Goal: Task Accomplishment & Management: Use online tool/utility

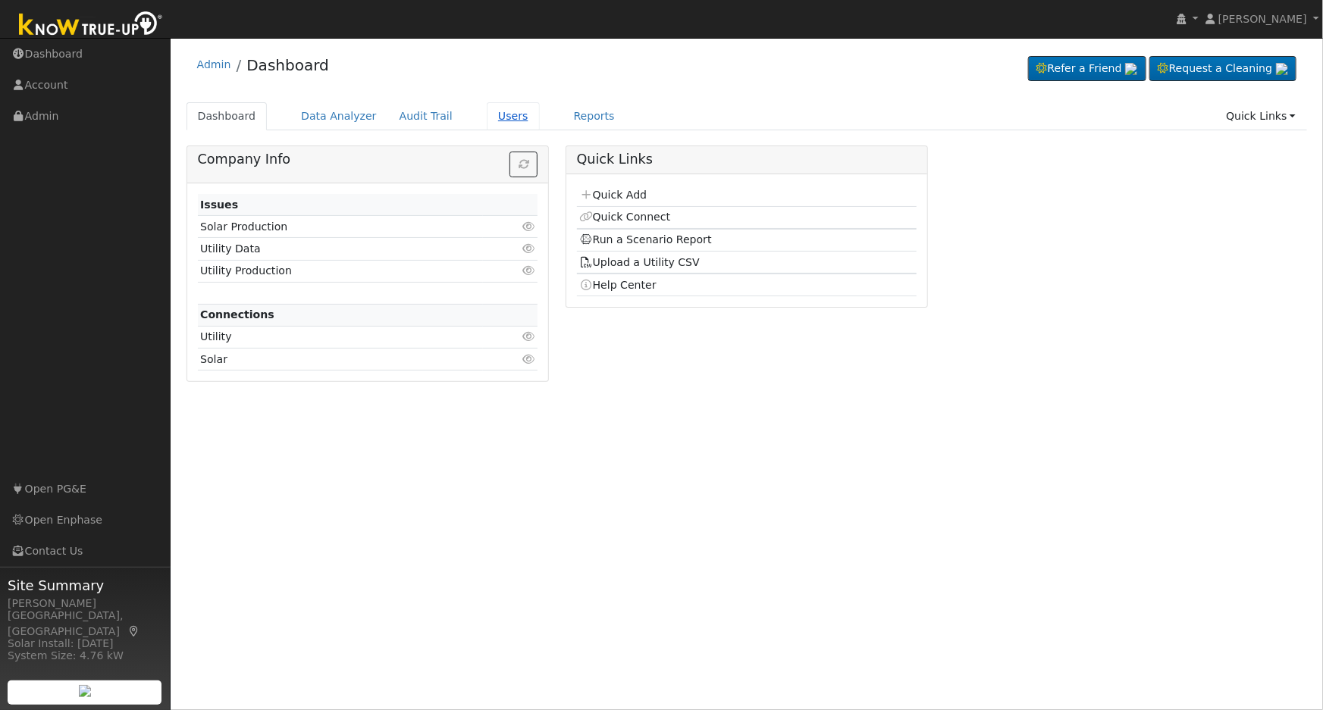
click at [499, 120] on link "Users" at bounding box center [513, 116] width 53 height 28
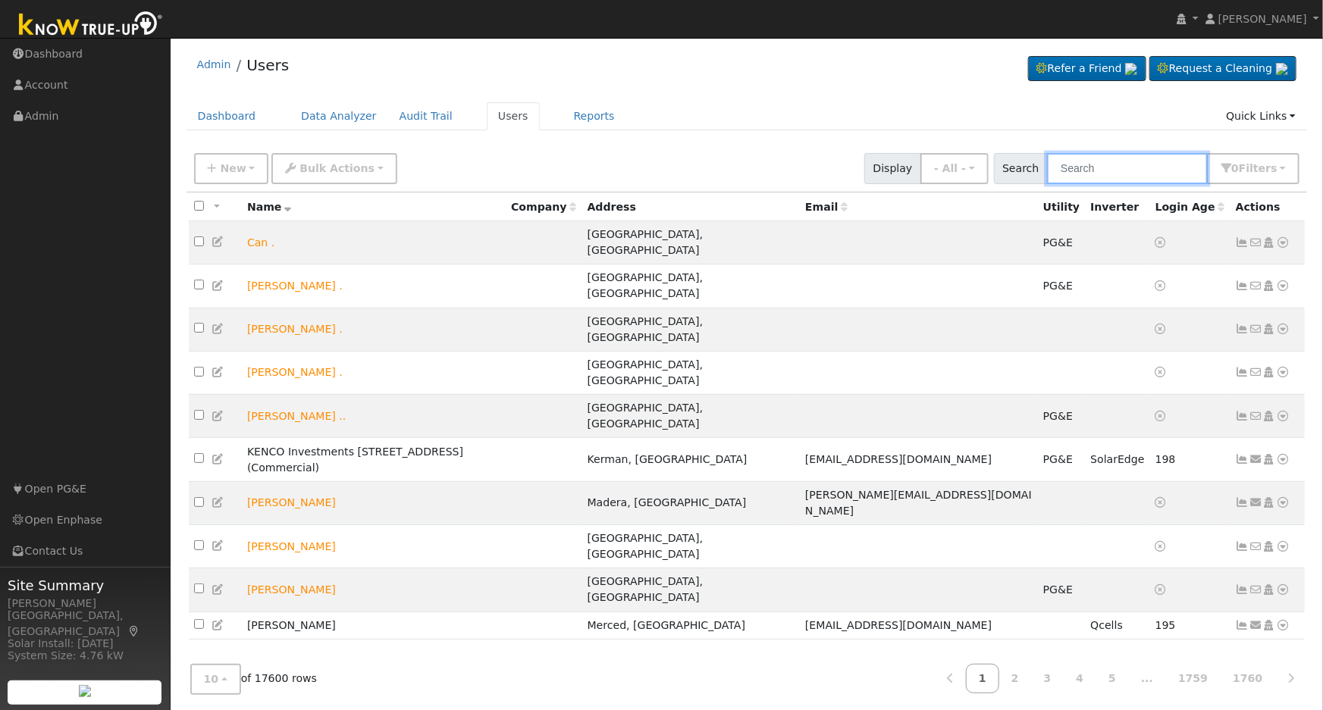
click at [1096, 172] on input "text" at bounding box center [1127, 168] width 161 height 31
paste input "David Mendoza"
type input "David Mendoza"
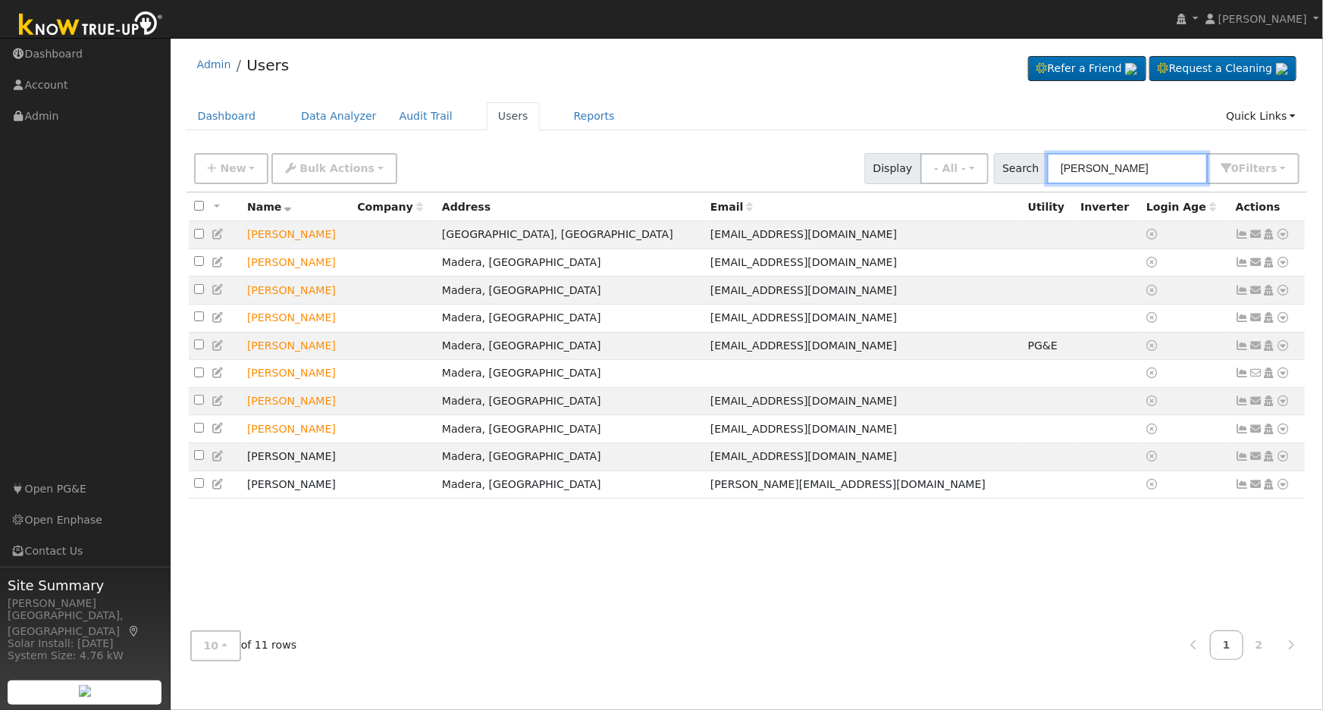
click at [1098, 164] on input "David Mendoza" at bounding box center [1127, 168] width 161 height 31
click at [228, 647] on button "10" at bounding box center [215, 646] width 51 height 31
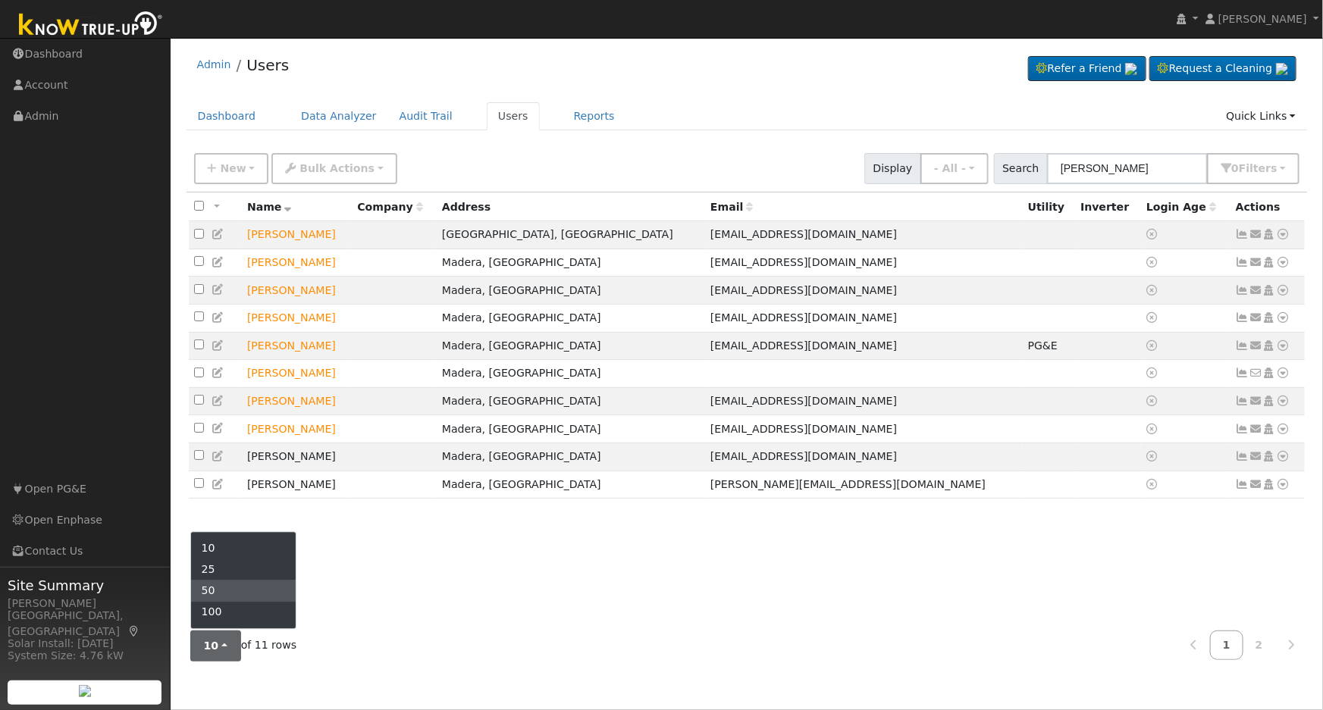
click at [234, 595] on link "50" at bounding box center [243, 591] width 105 height 21
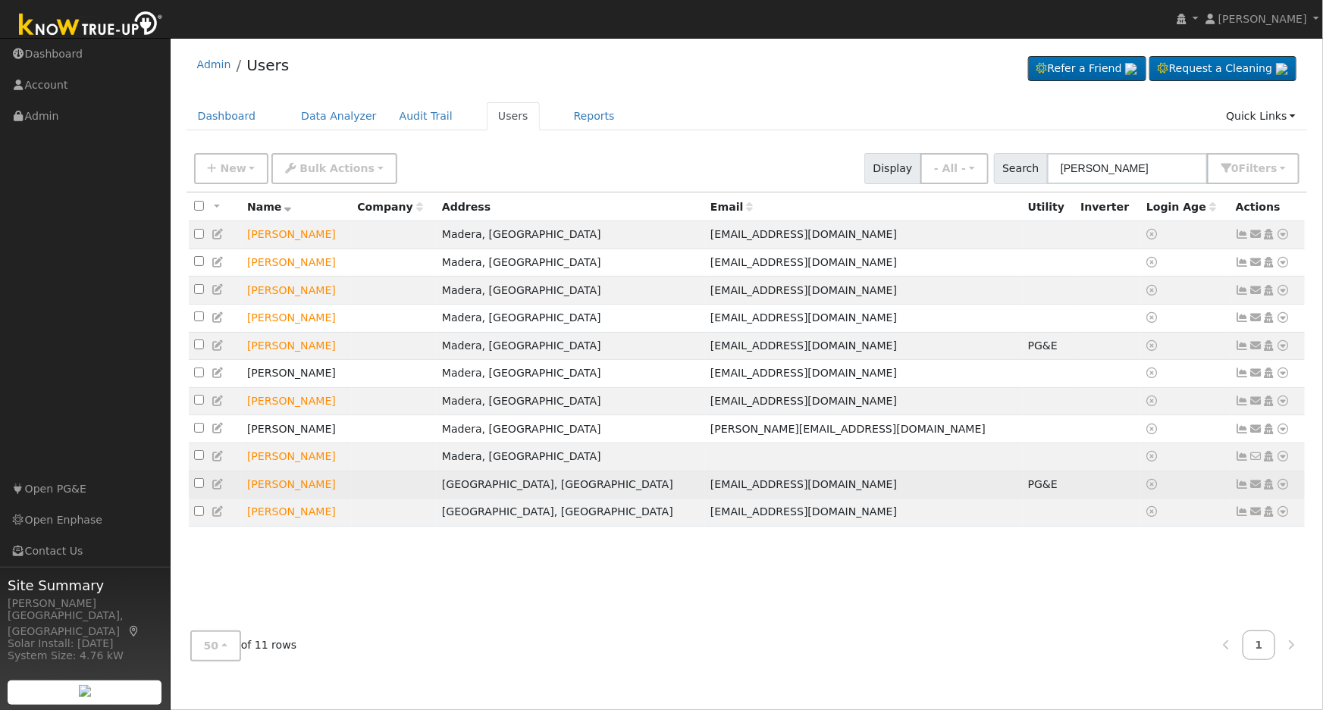
click at [1286, 490] on icon at bounding box center [1284, 484] width 14 height 11
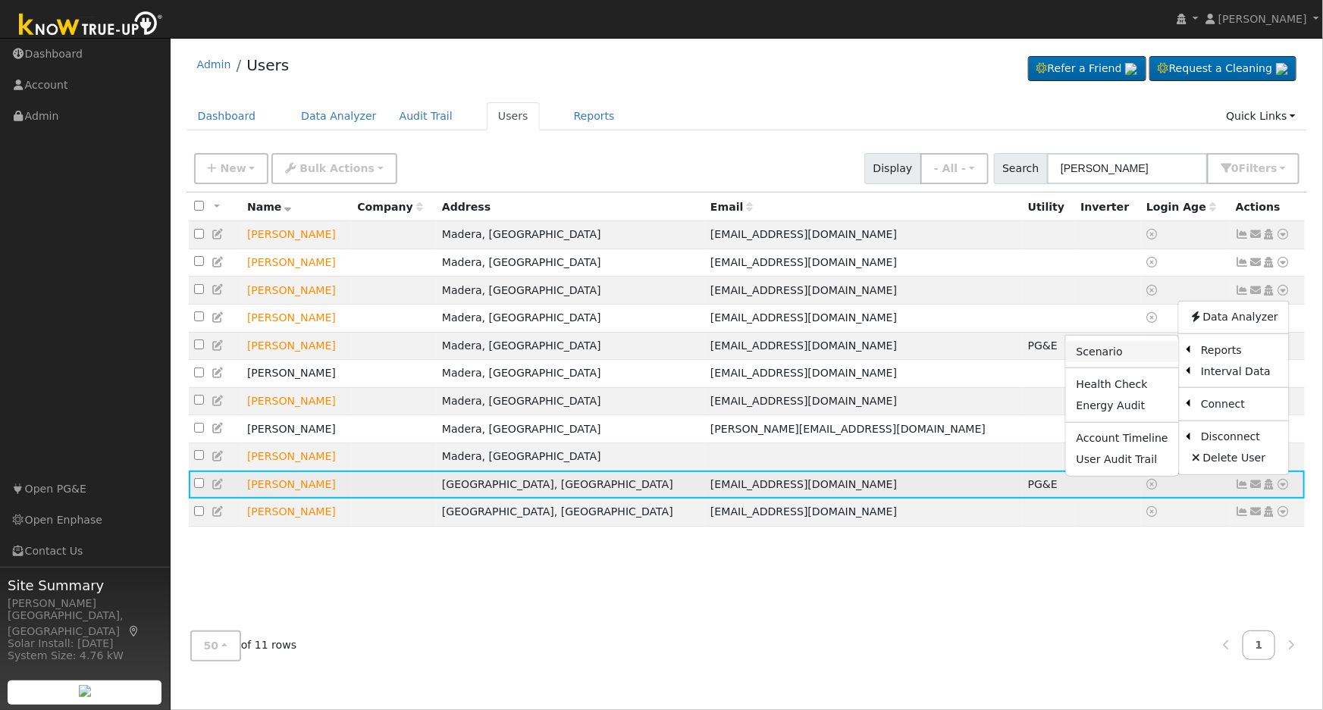
click at [1165, 362] on link "Scenario" at bounding box center [1122, 351] width 113 height 21
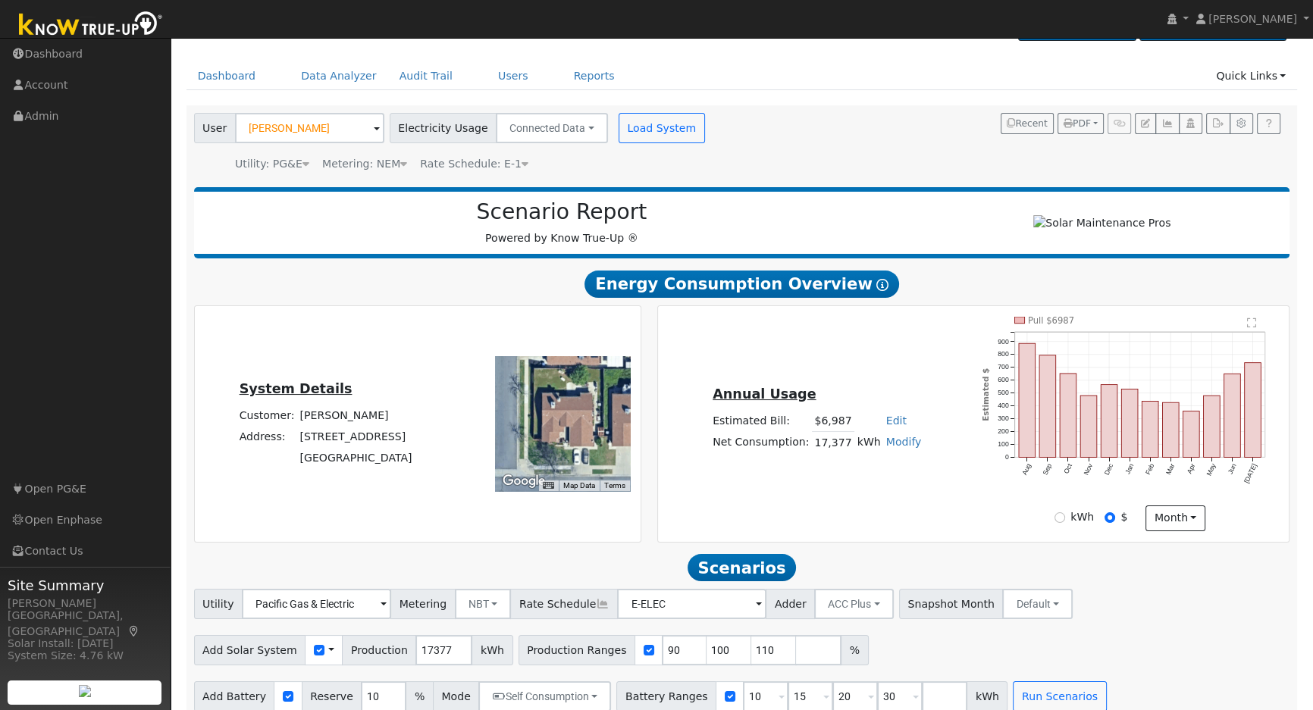
scroll to position [62, 0]
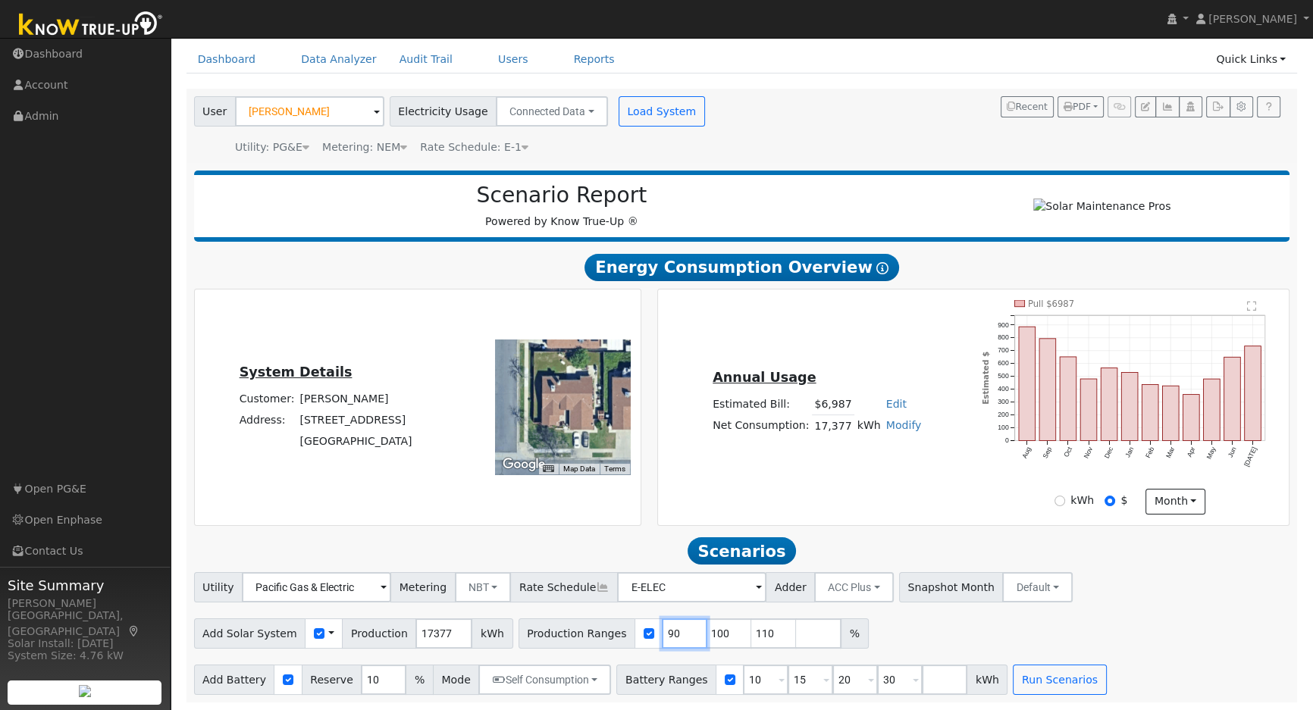
click at [662, 628] on input "90" at bounding box center [684, 634] width 45 height 30
type input "100"
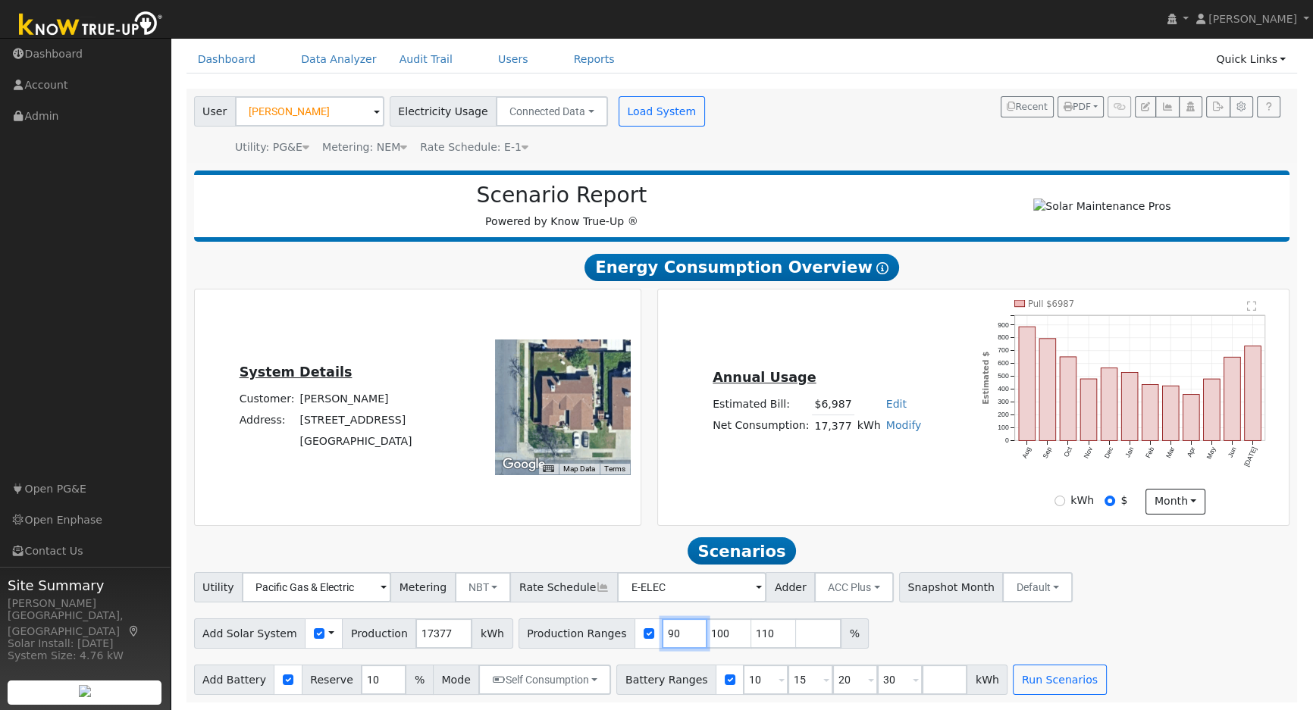
type input "110"
click at [662, 628] on input "100" at bounding box center [684, 634] width 45 height 30
type input "110"
click at [662, 628] on input "11" at bounding box center [684, 634] width 45 height 30
type input "1"
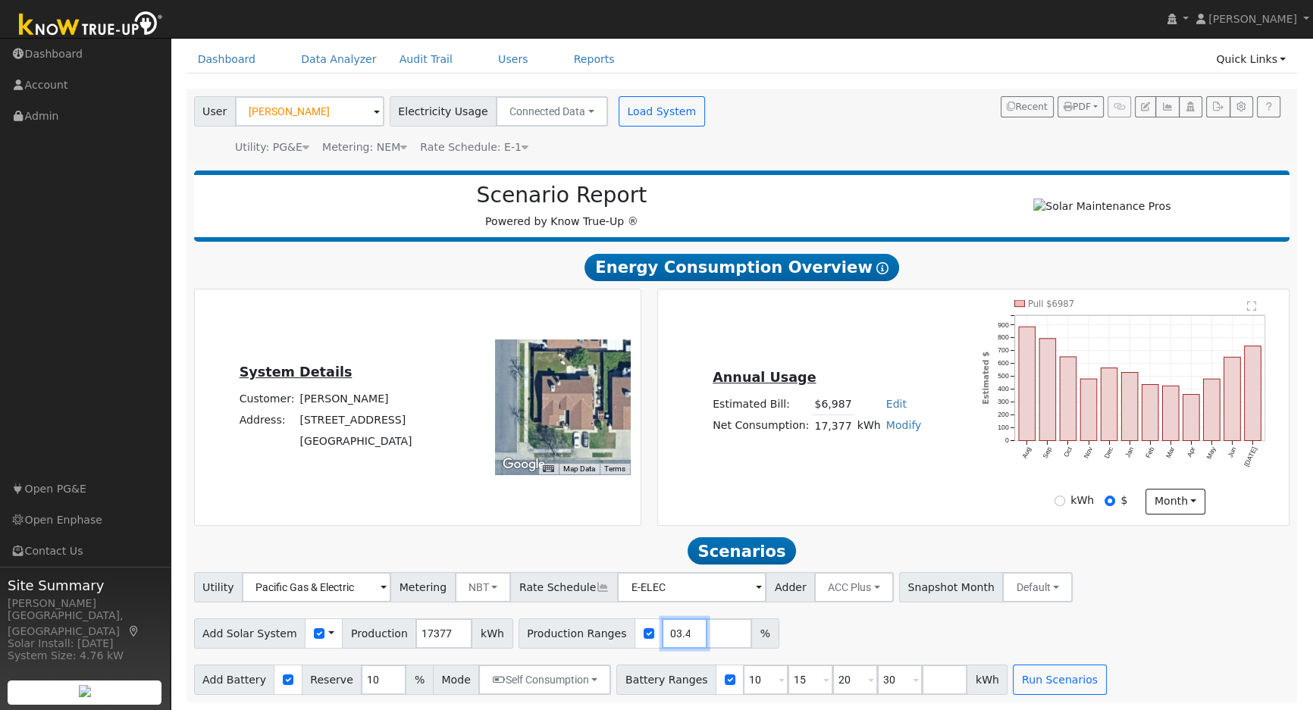
scroll to position [0, 10]
type input "103.48"
click at [743, 675] on input "10" at bounding box center [765, 680] width 45 height 30
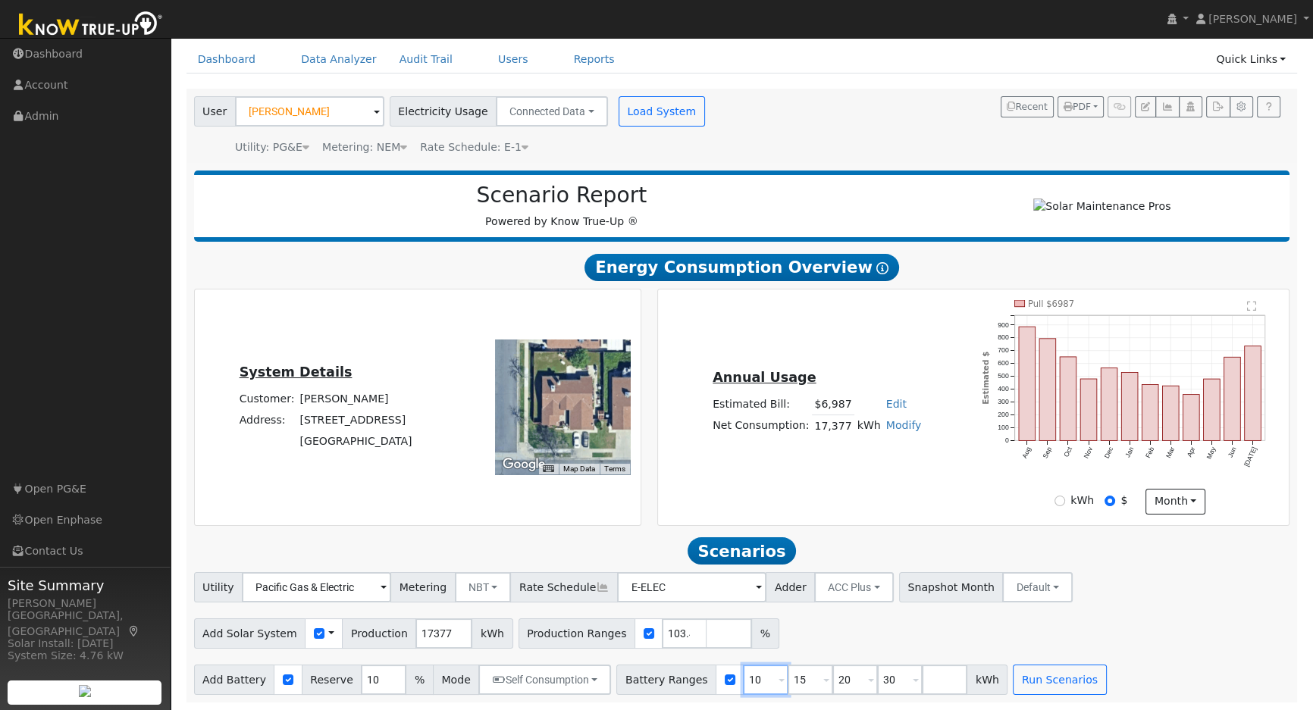
click at [743, 675] on input "10" at bounding box center [765, 680] width 45 height 30
type input "15"
type input "20"
type input "30"
click at [743, 675] on input "15" at bounding box center [765, 680] width 45 height 30
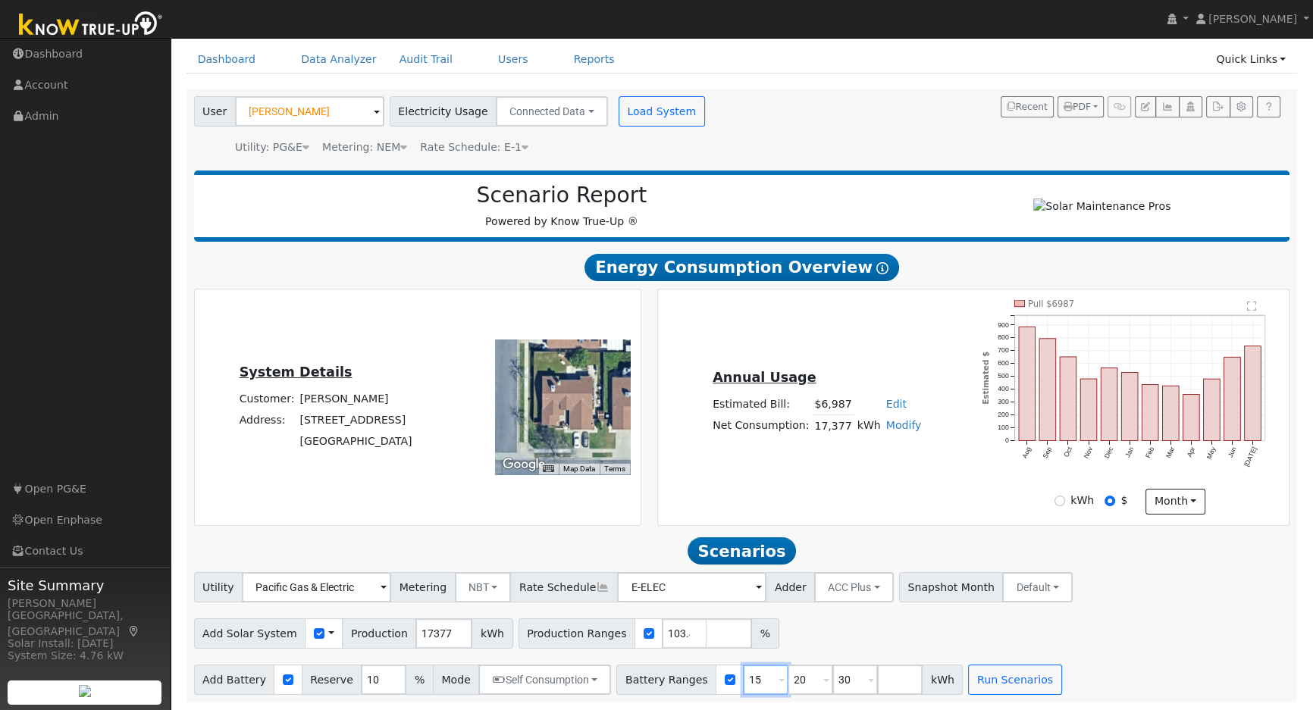
type input "20"
type input "30"
click at [743, 679] on input "20" at bounding box center [765, 680] width 45 height 30
type input "30"
type input "3"
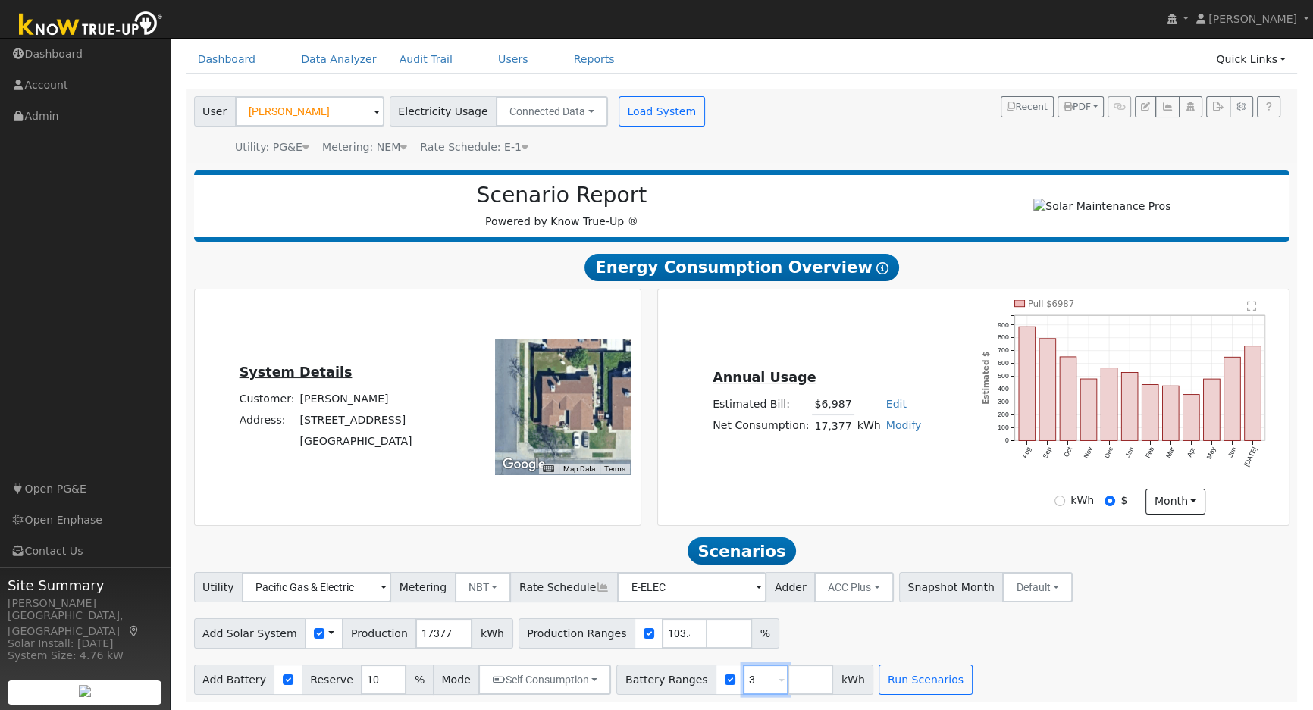
click at [743, 679] on input "3" at bounding box center [765, 680] width 45 height 30
type input "20"
click at [743, 681] on input "20" at bounding box center [765, 680] width 45 height 30
click at [743, 681] on input "number" at bounding box center [765, 680] width 45 height 30
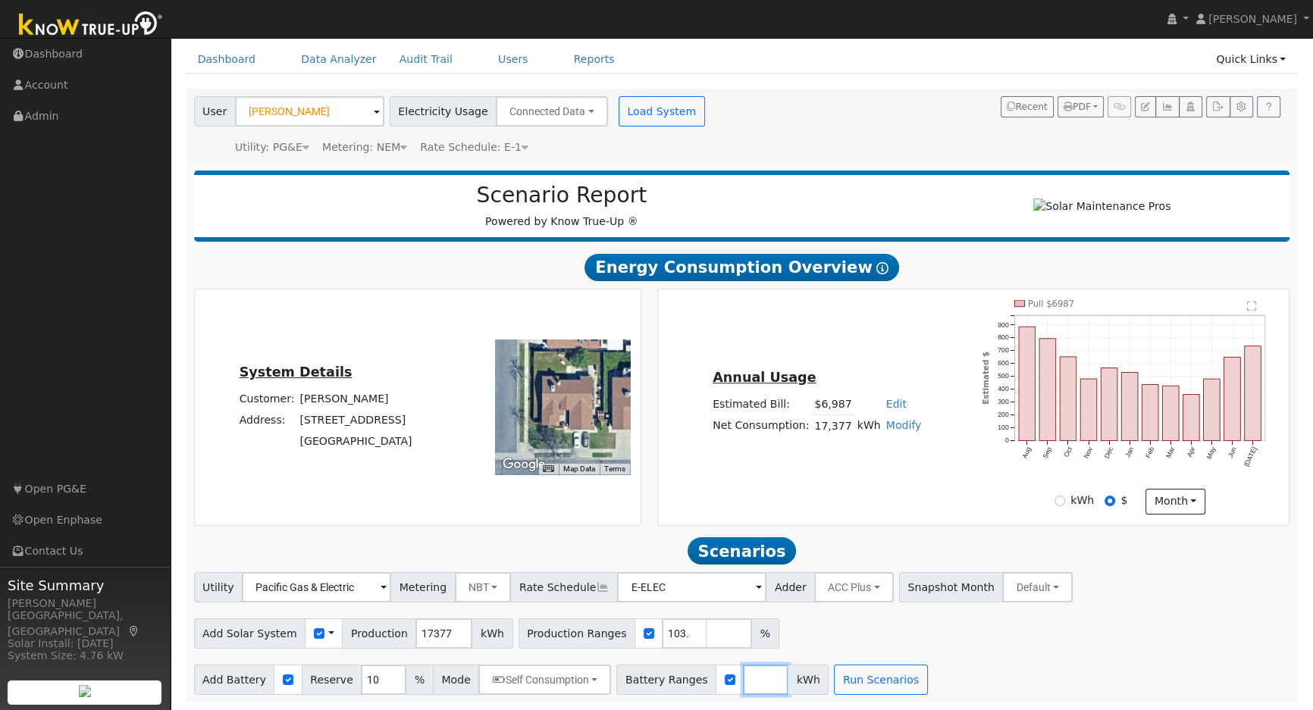
click at [743, 681] on input "number" at bounding box center [765, 680] width 45 height 30
type input "0"
type input "20"
click at [1206, 569] on div "Utility Pacific Gas & Electric Metering NBT NEM NBT Rate Schedule E-ELEC Adder …" at bounding box center [742, 585] width 1102 height 36
click at [879, 671] on button "Run Scenarios" at bounding box center [925, 680] width 93 height 30
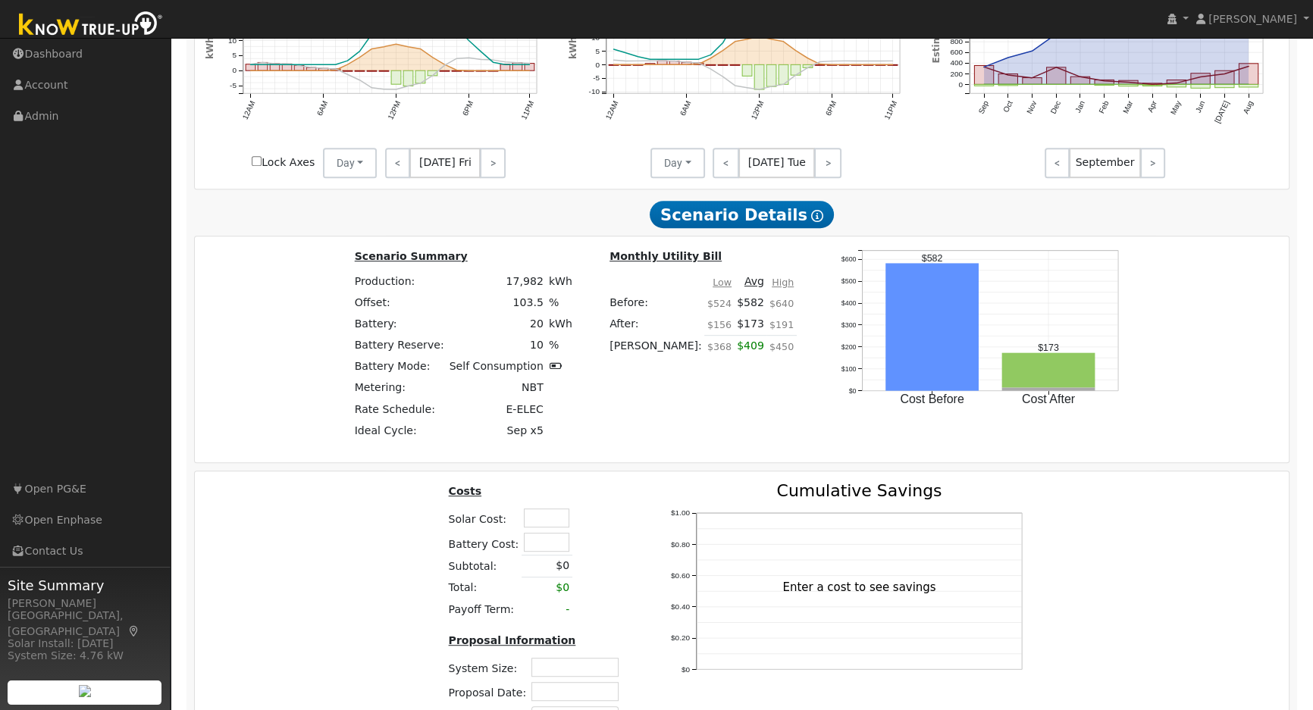
scroll to position [1036, 0]
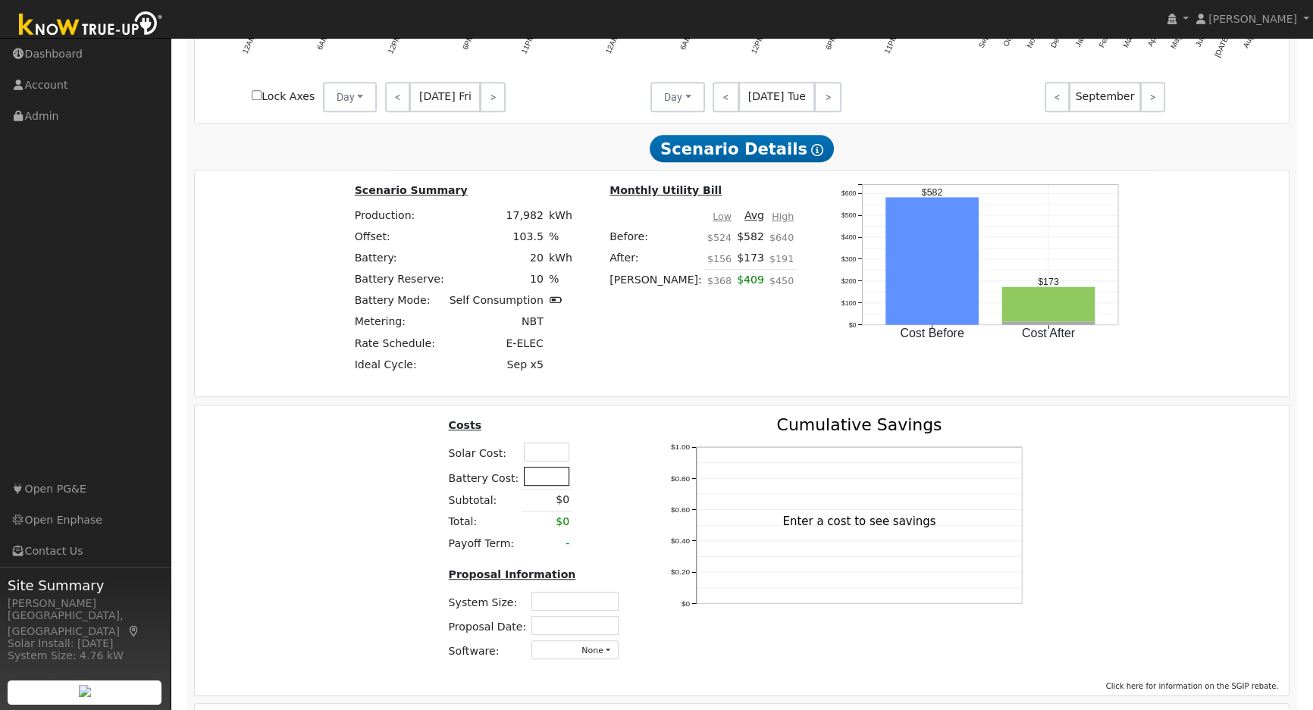
click at [541, 484] on input "text" at bounding box center [546, 476] width 45 height 19
type input "$18,000"
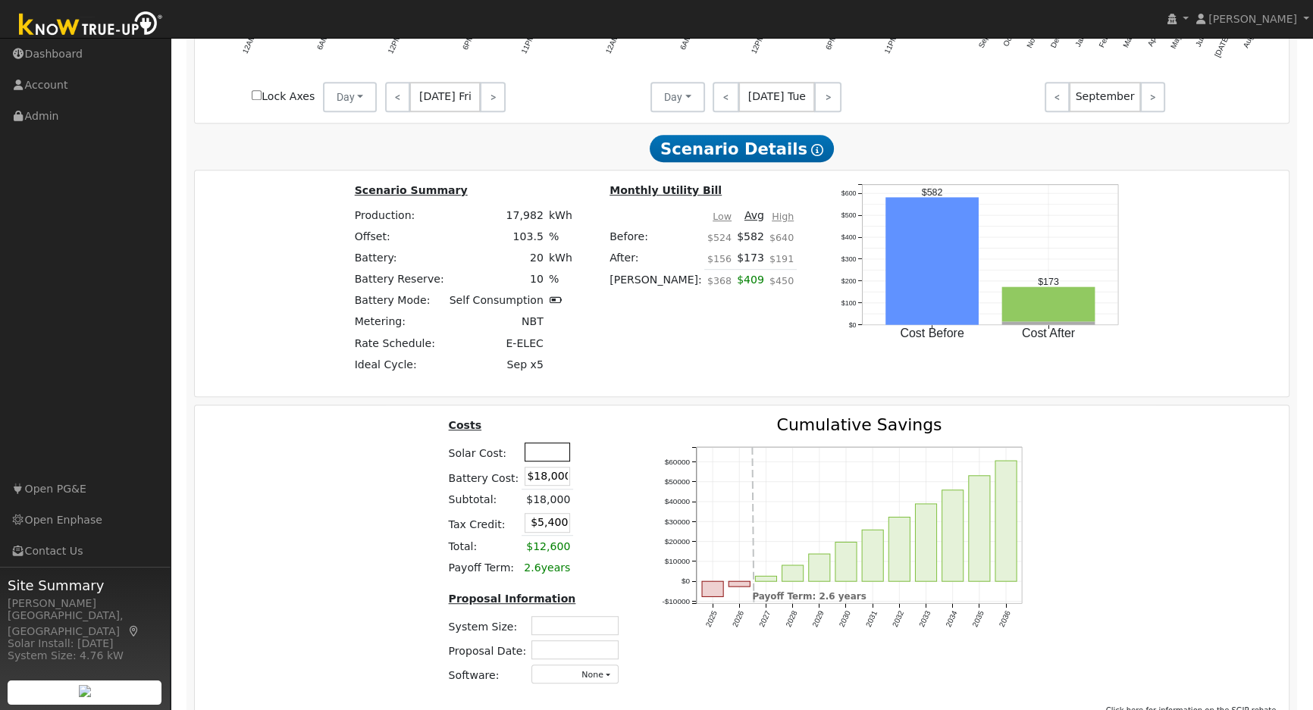
click at [550, 459] on input "text" at bounding box center [547, 452] width 45 height 19
type input "$39,500"
type input "$17,250"
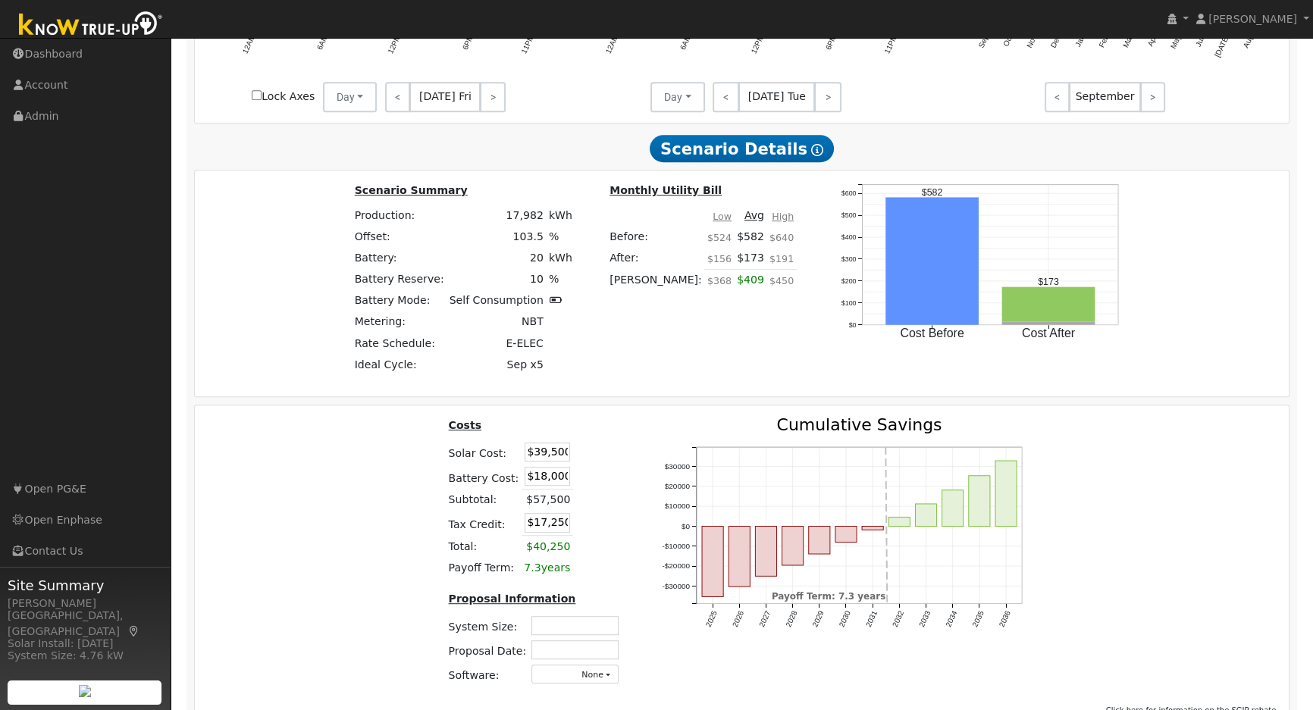
click at [397, 473] on div "Costs Solar Cost: $39,500 Battery Cost: $18,000 Subtotal: $57,500 Tax Credit: $…" at bounding box center [742, 557] width 1105 height 281
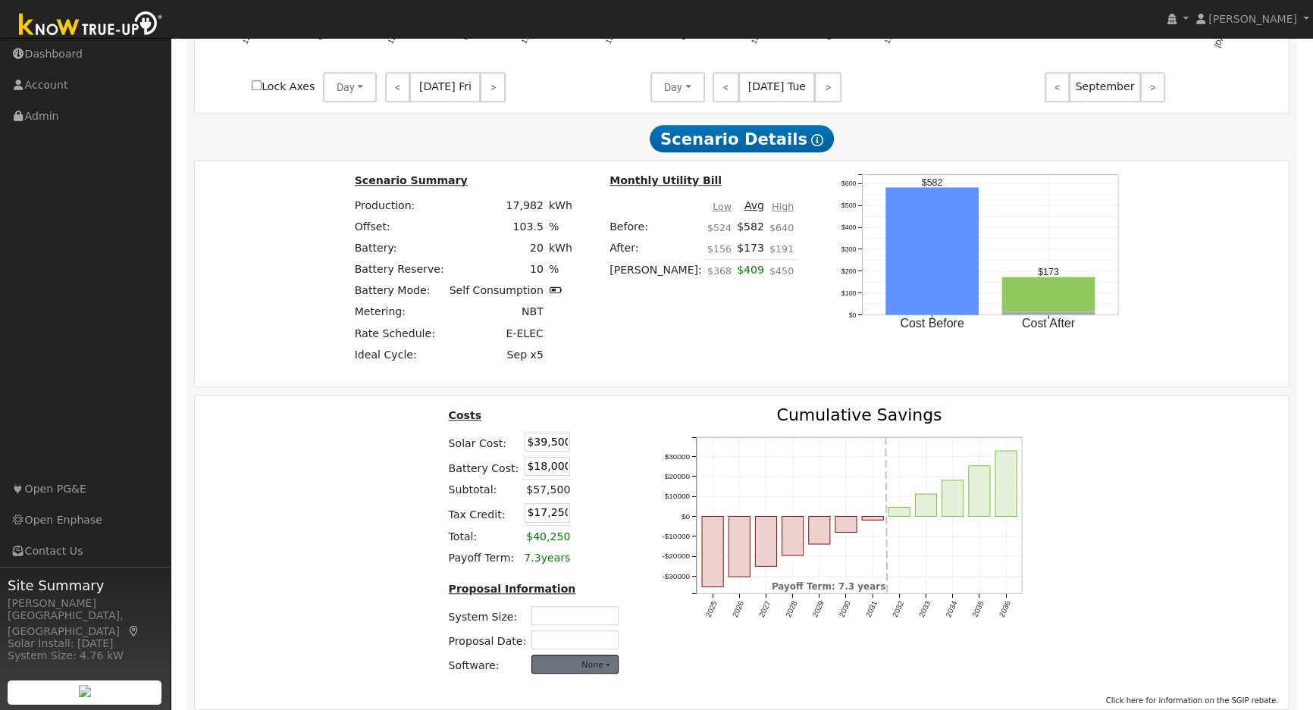
scroll to position [1105, 0]
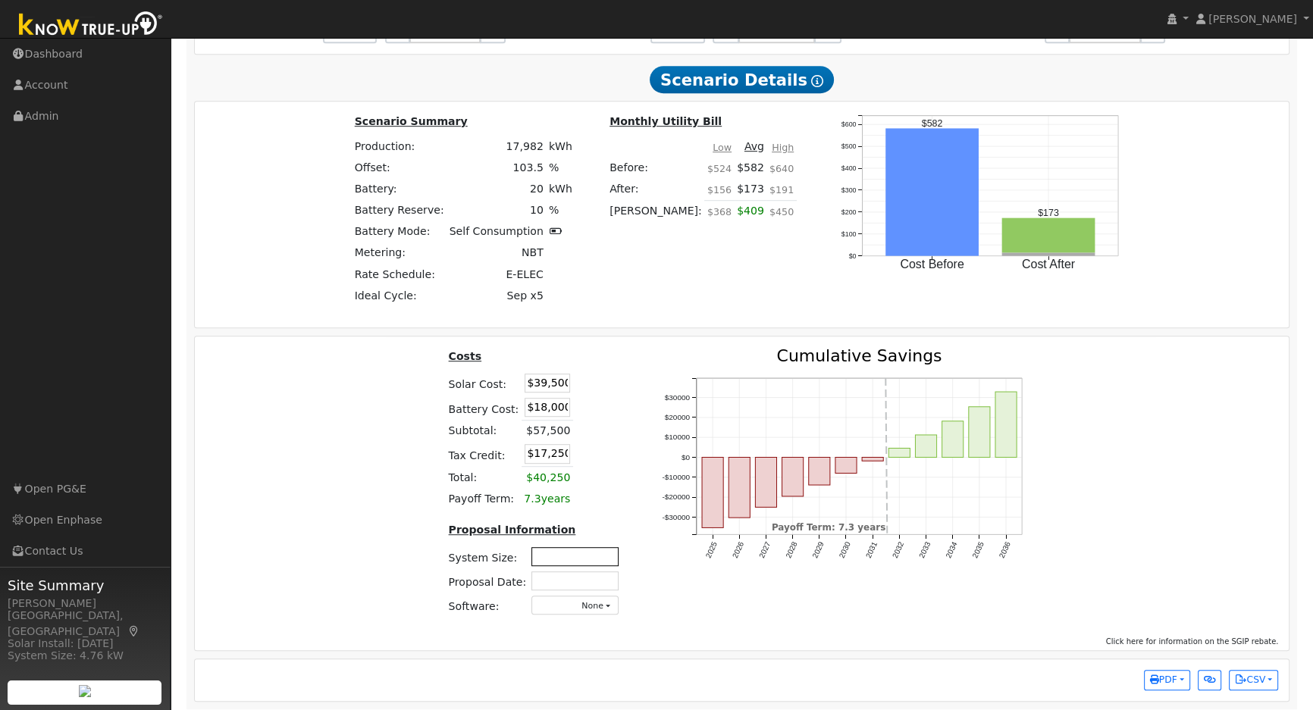
click at [547, 553] on input "text" at bounding box center [574, 556] width 87 height 19
type input "12.04"
click at [586, 585] on input "text" at bounding box center [574, 581] width 87 height 19
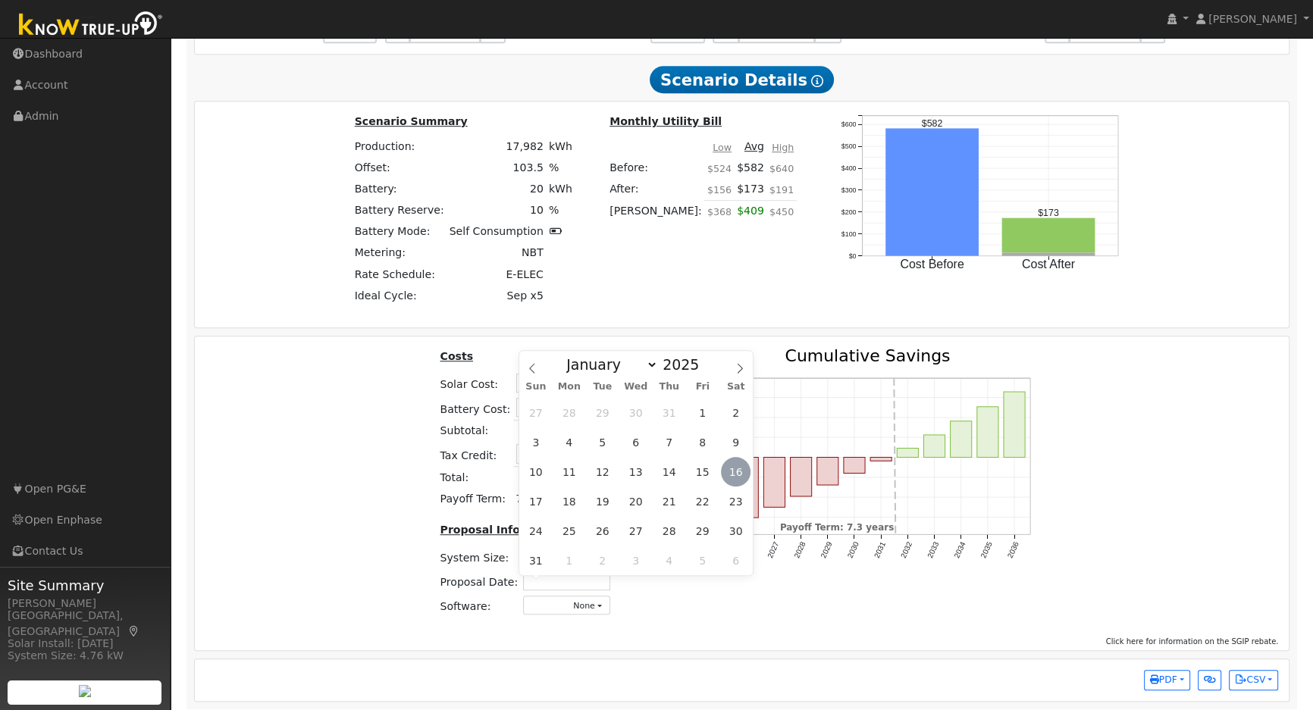
click at [738, 480] on span "16" at bounding box center [736, 472] width 30 height 30
type input "08/16/2025"
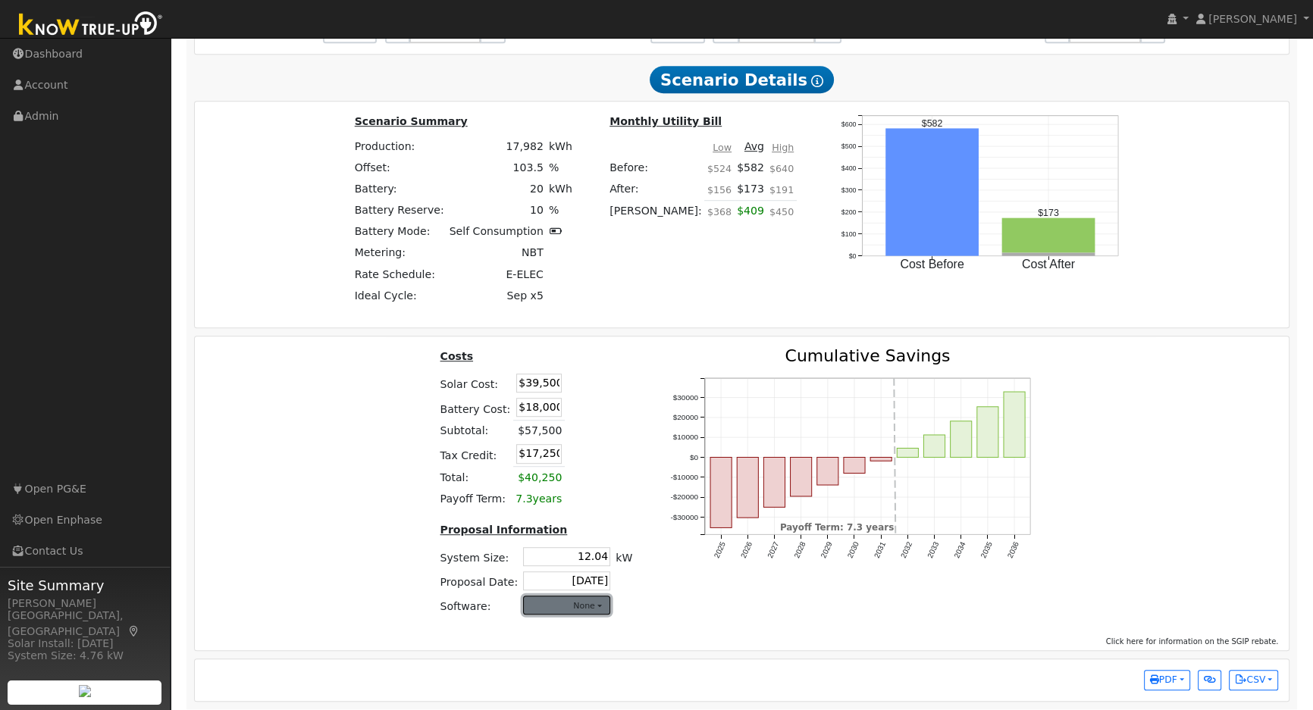
click at [592, 615] on button "None" at bounding box center [566, 605] width 87 height 19
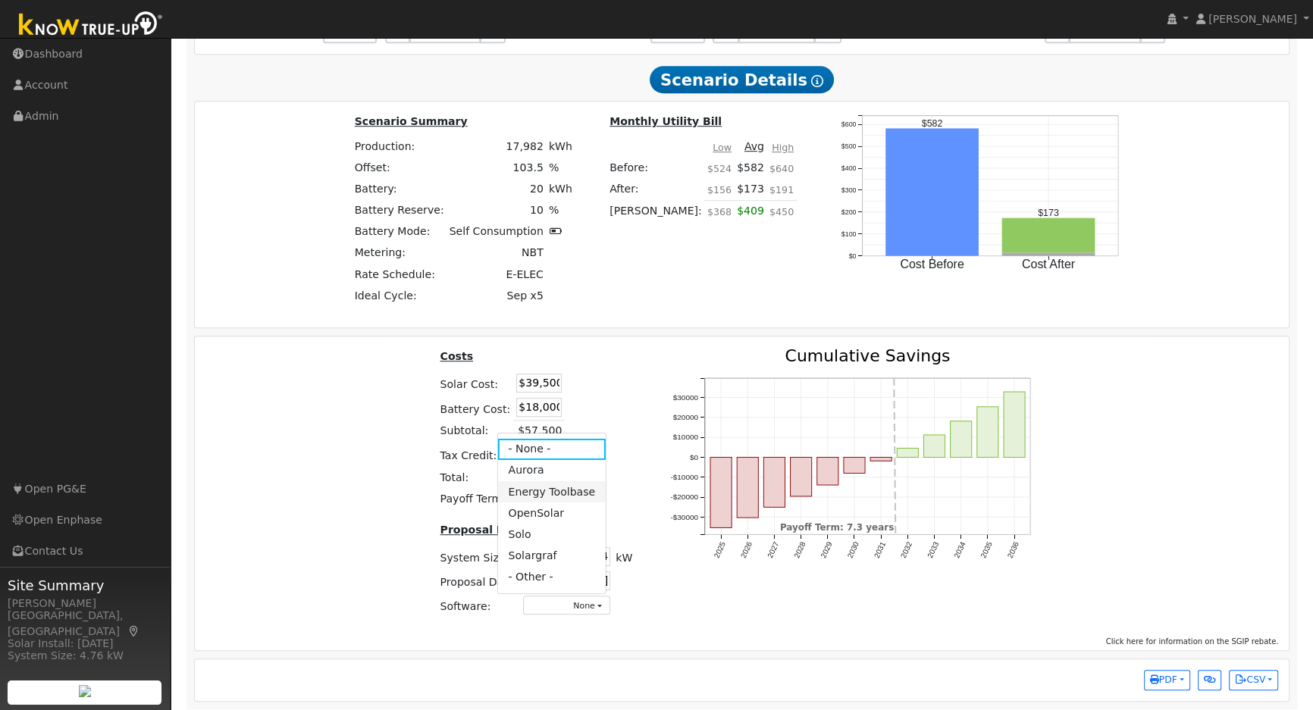
click at [544, 486] on link "Energy Toolbase" at bounding box center [551, 491] width 108 height 21
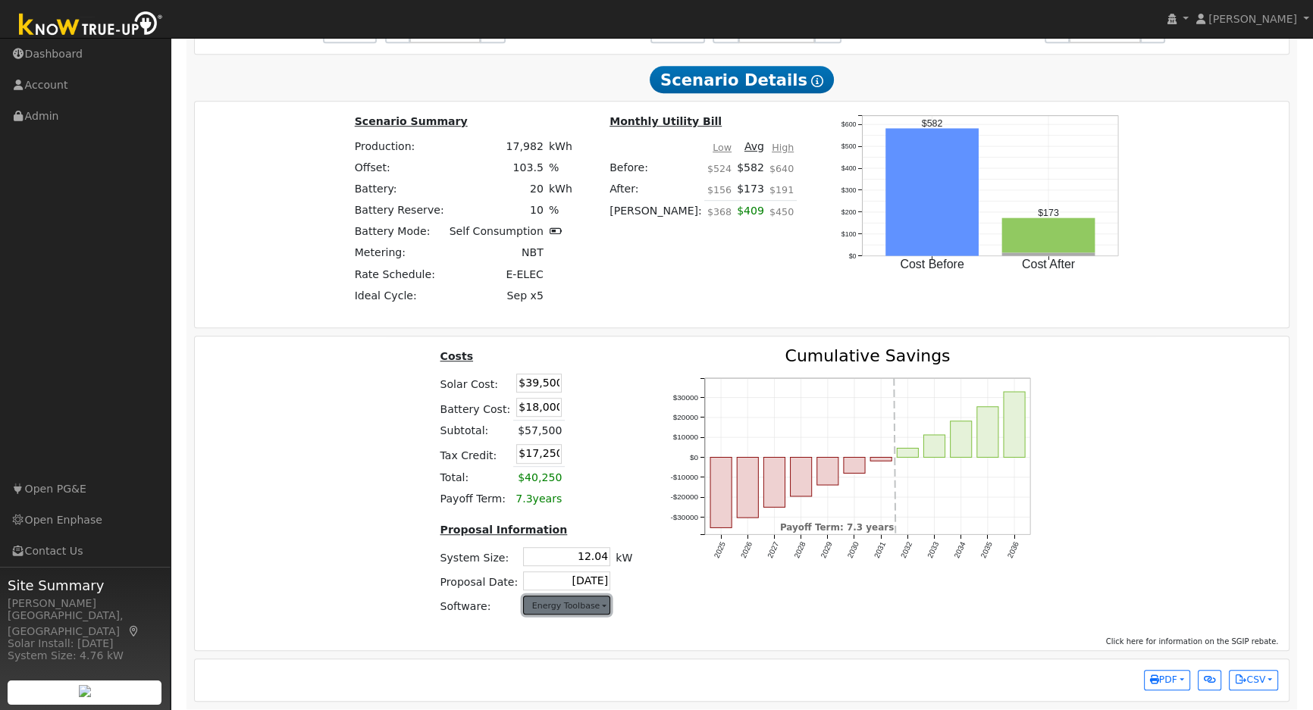
click at [575, 607] on button "Energy Toolbase" at bounding box center [566, 605] width 87 height 19
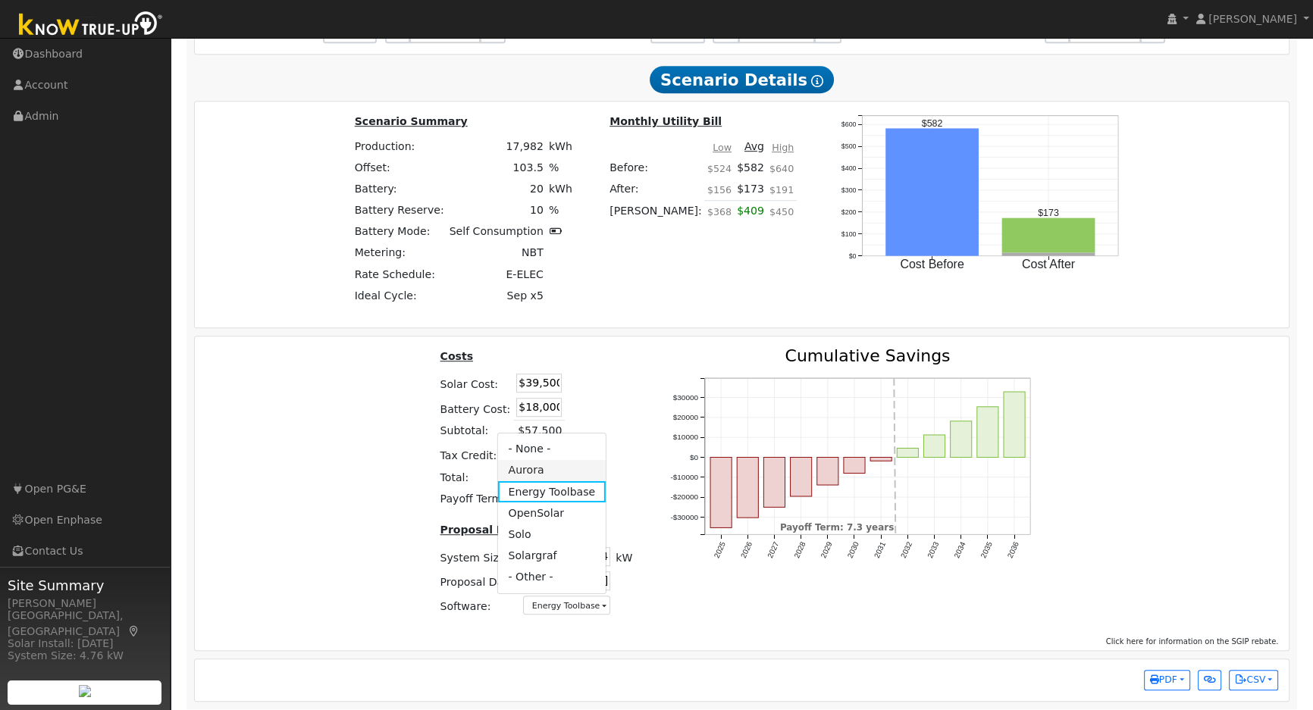
click at [538, 478] on link "Aurora" at bounding box center [551, 470] width 108 height 21
drag, startPoint x: 1175, startPoint y: 460, endPoint x: 1126, endPoint y: 454, distance: 49.7
click at [1175, 459] on div "Costs Solar Cost: $39,500 Battery Cost: $18,000 Subtotal: $57,500 Tax Credit: $…" at bounding box center [742, 488] width 1105 height 281
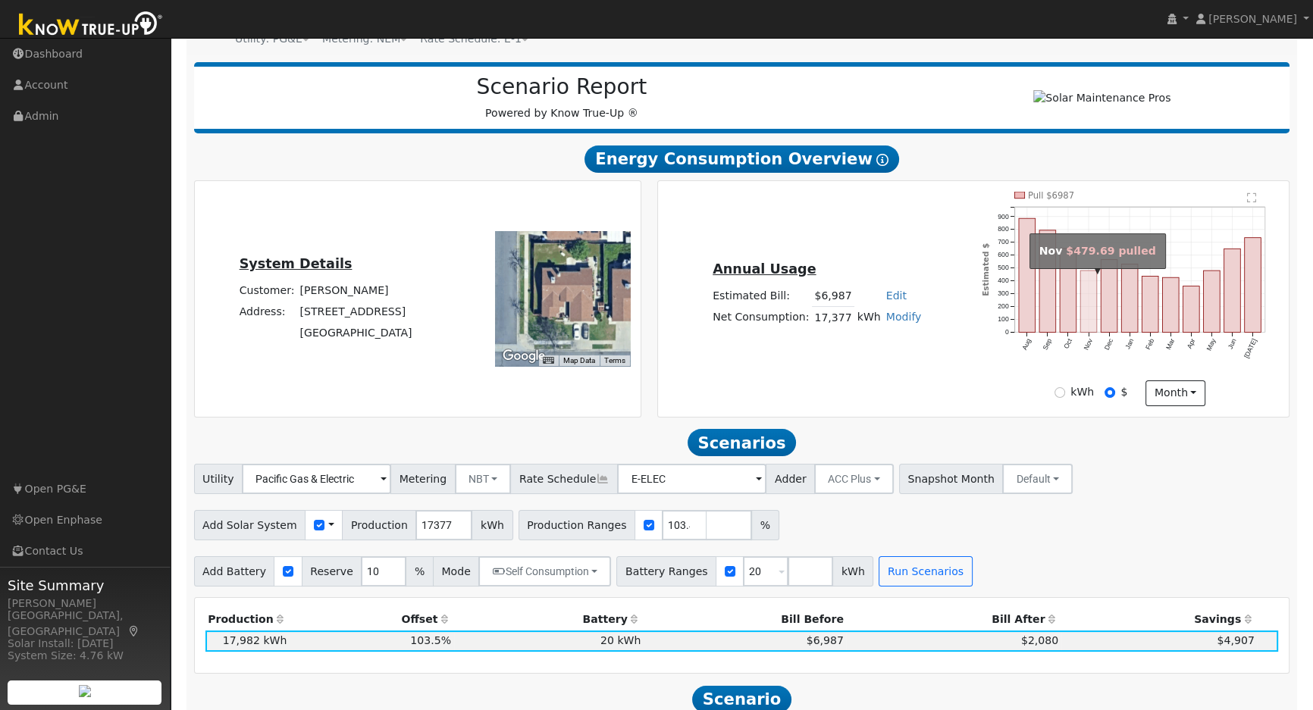
scroll to position [71, 0]
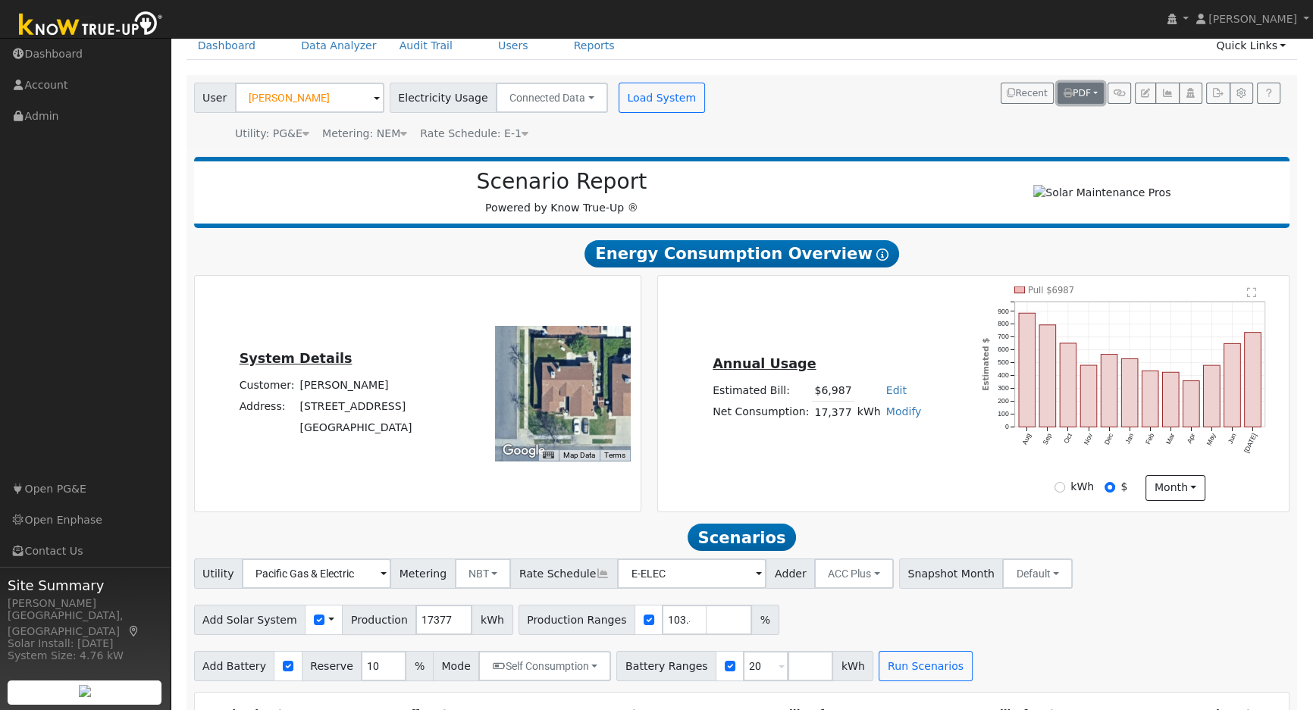
click at [1082, 92] on span "PDF" at bounding box center [1077, 93] width 27 height 11
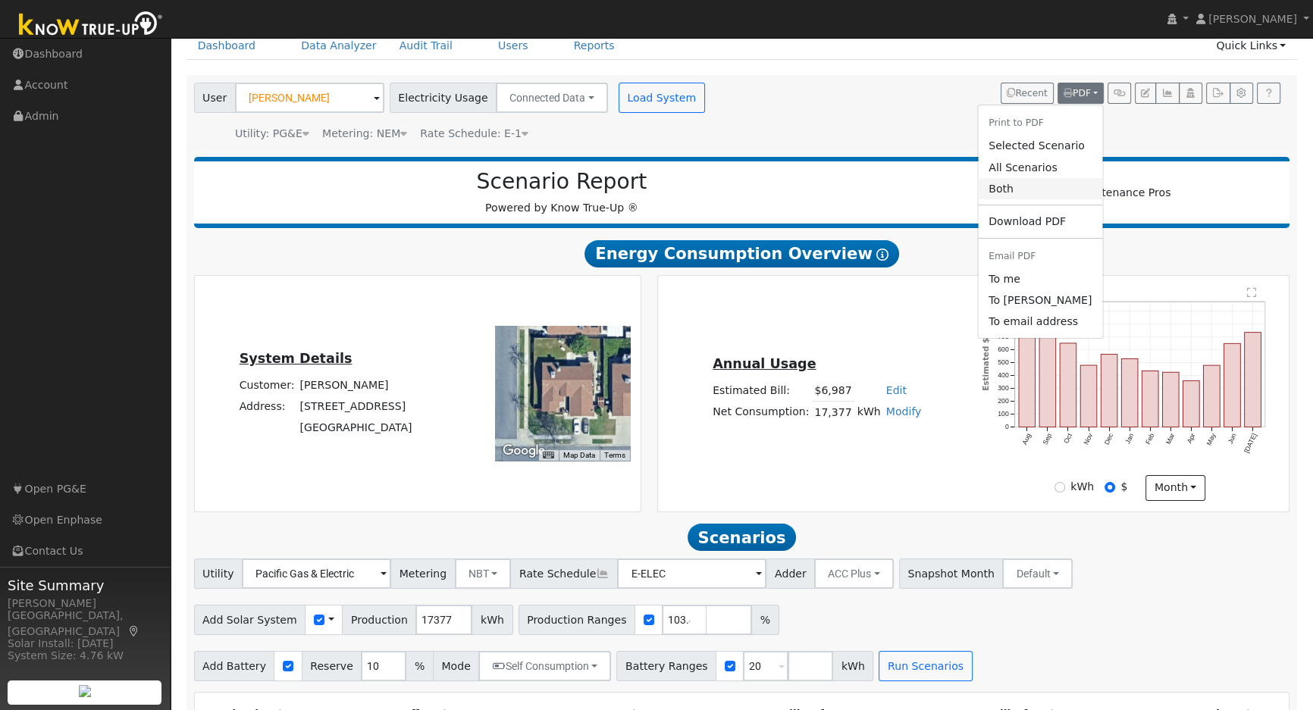
click at [1039, 186] on link "Both" at bounding box center [1040, 188] width 124 height 21
